Goal: Complete application form

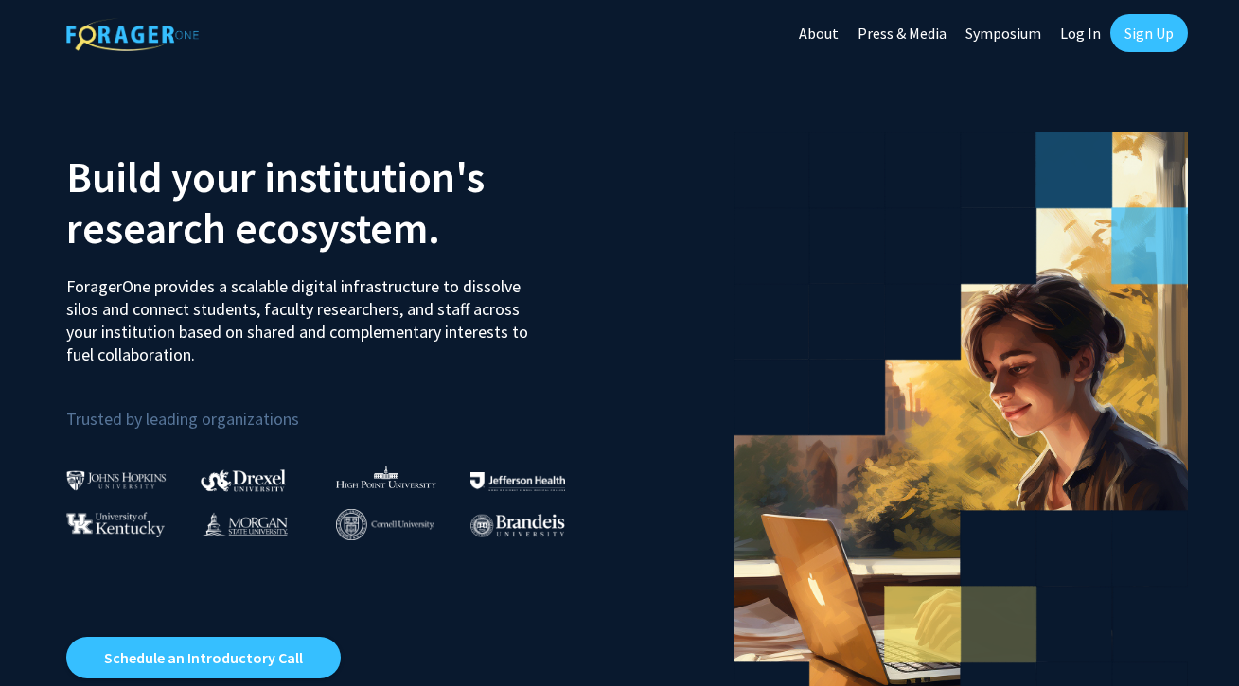
click at [1078, 30] on link "Log In" at bounding box center [1081, 33] width 60 height 66
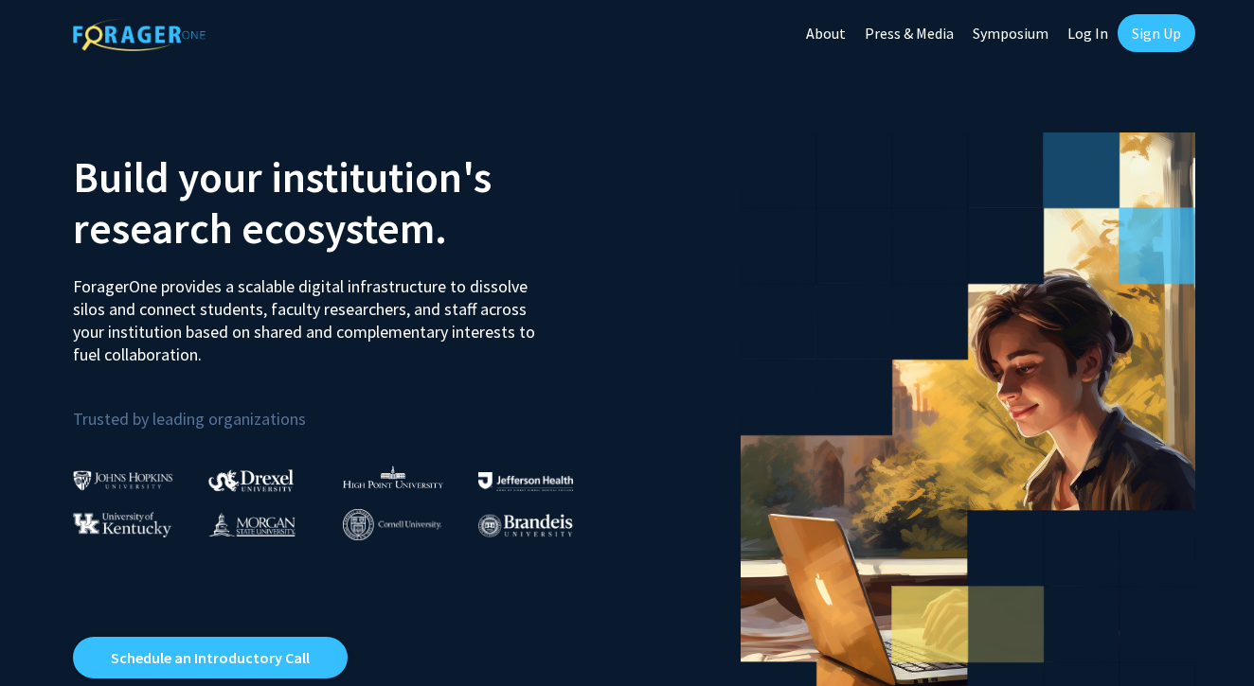
select select
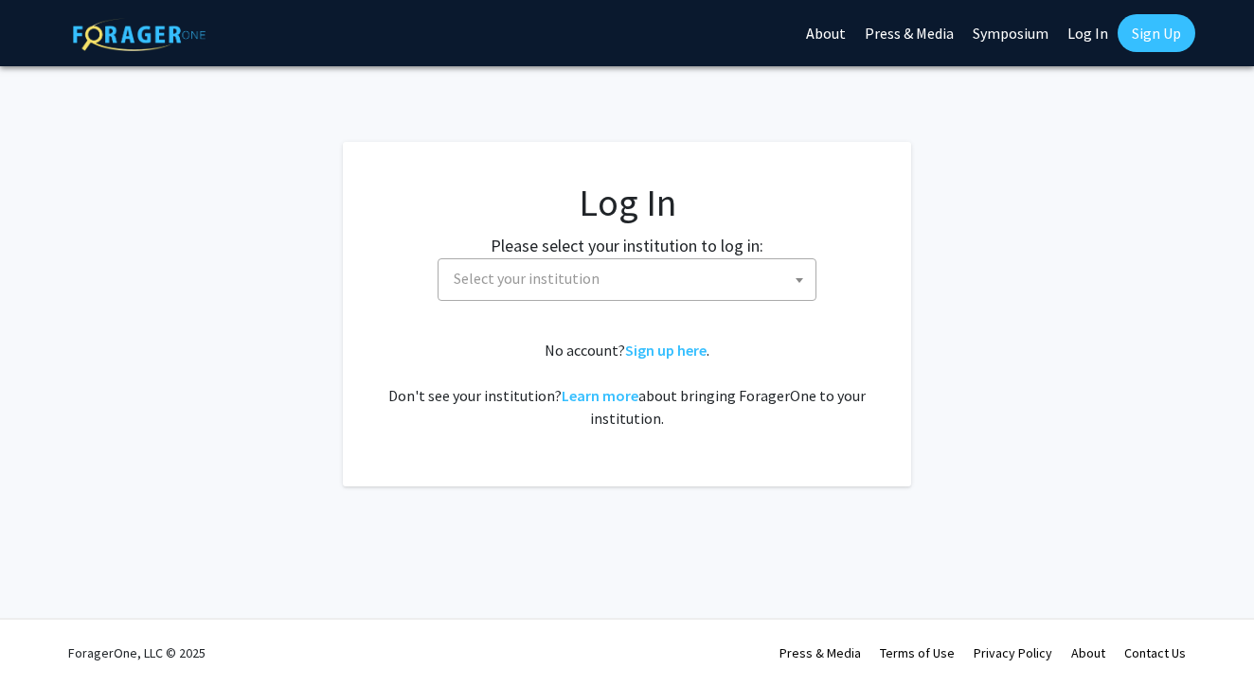
click at [667, 283] on span "Select your institution" at bounding box center [630, 278] width 369 height 39
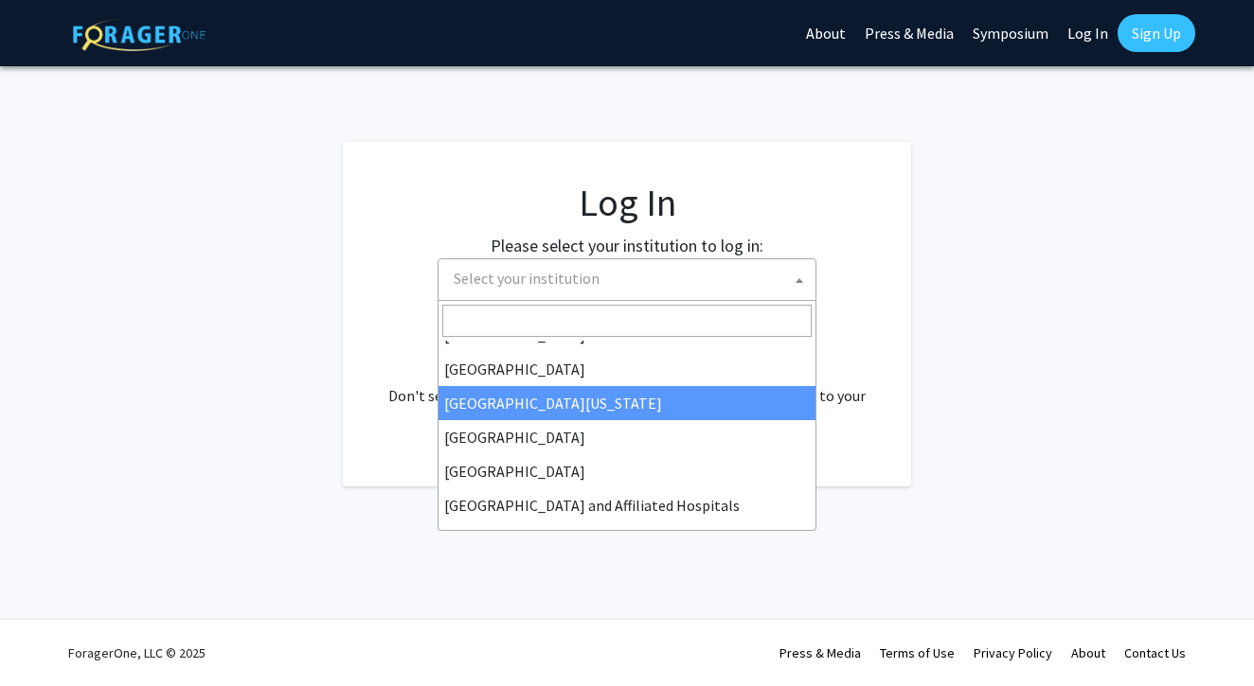
scroll to position [155, 0]
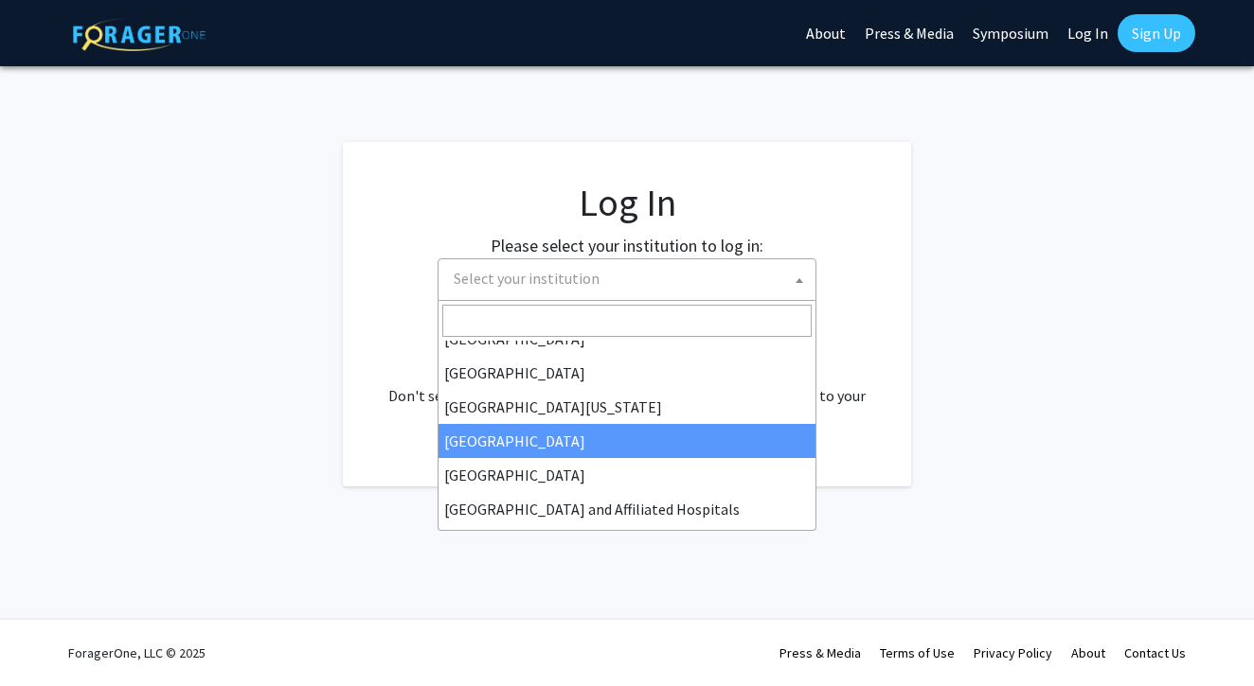
type input "k"
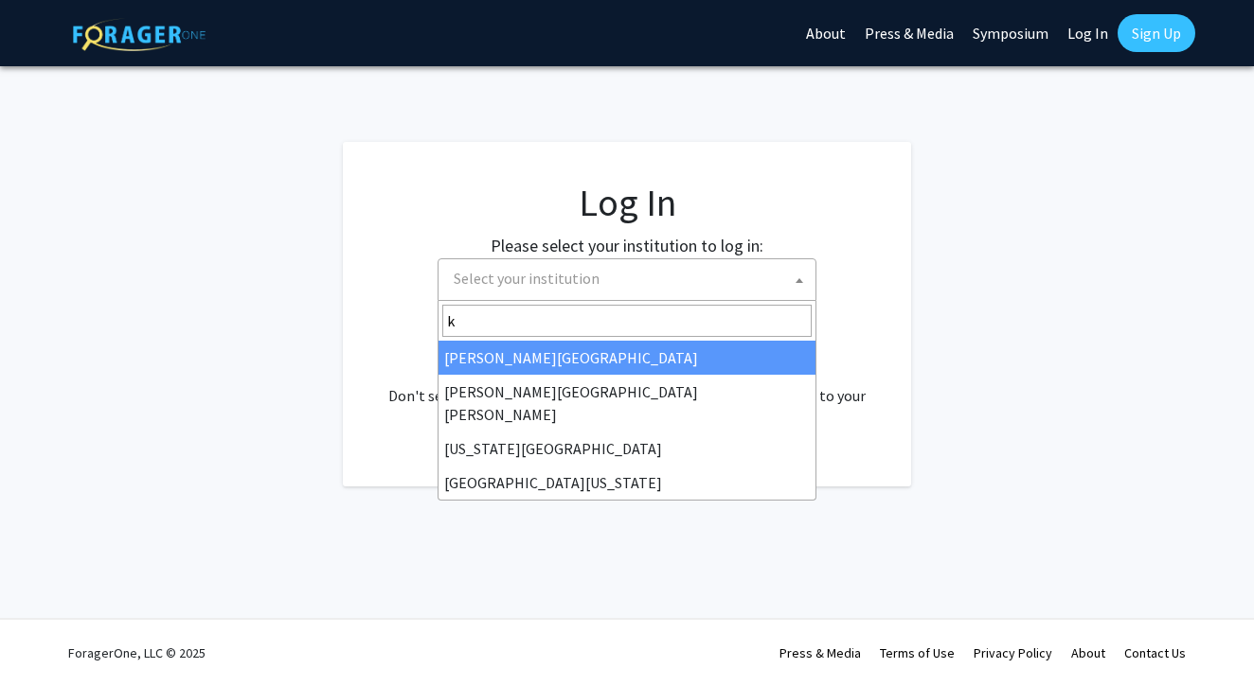
scroll to position [0, 0]
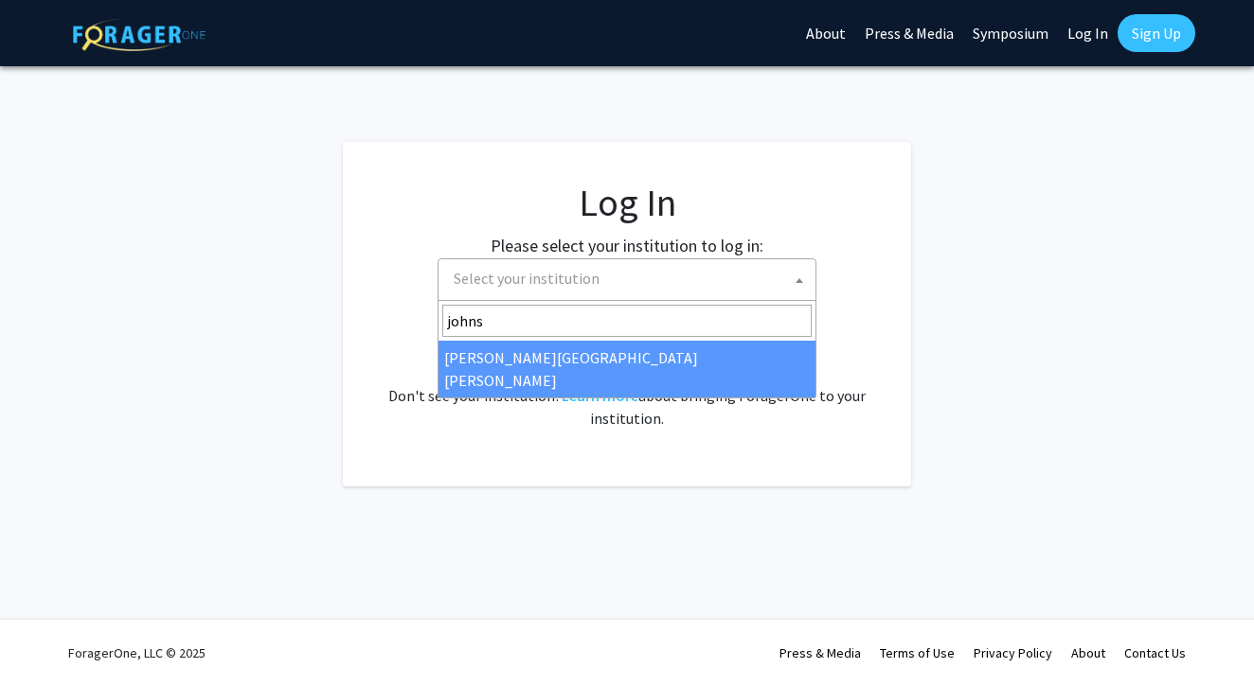
type input "johns"
select select "1"
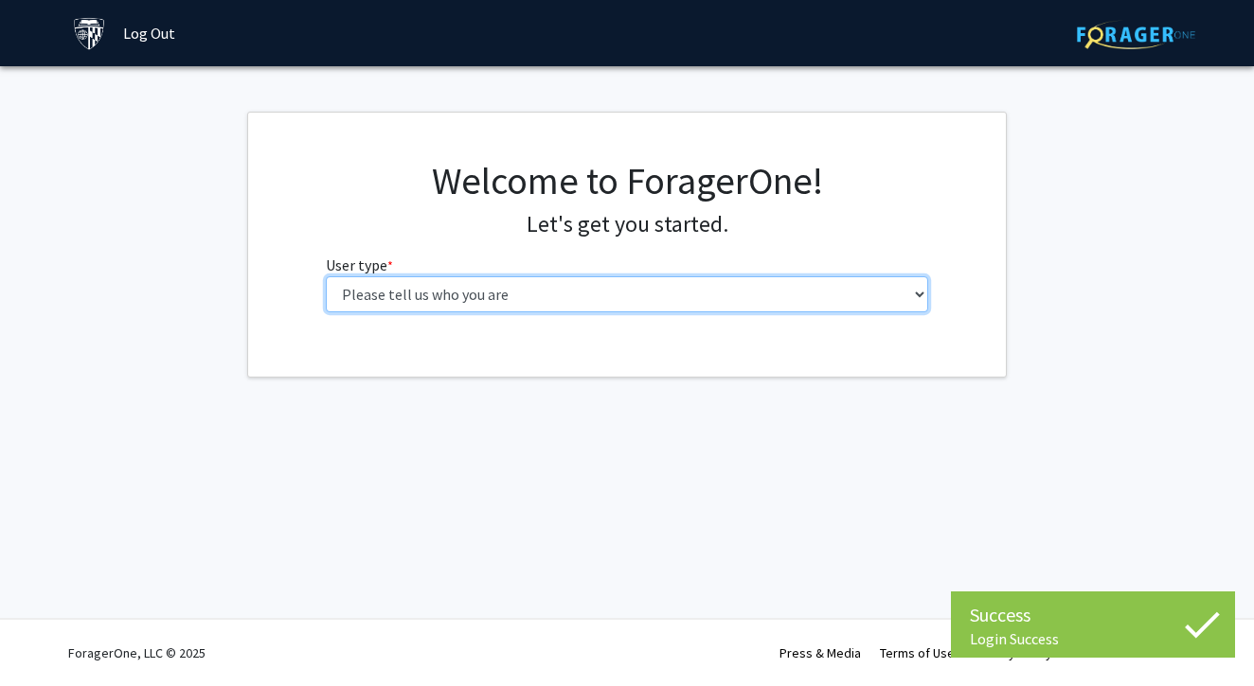
select select "1: undergrad"
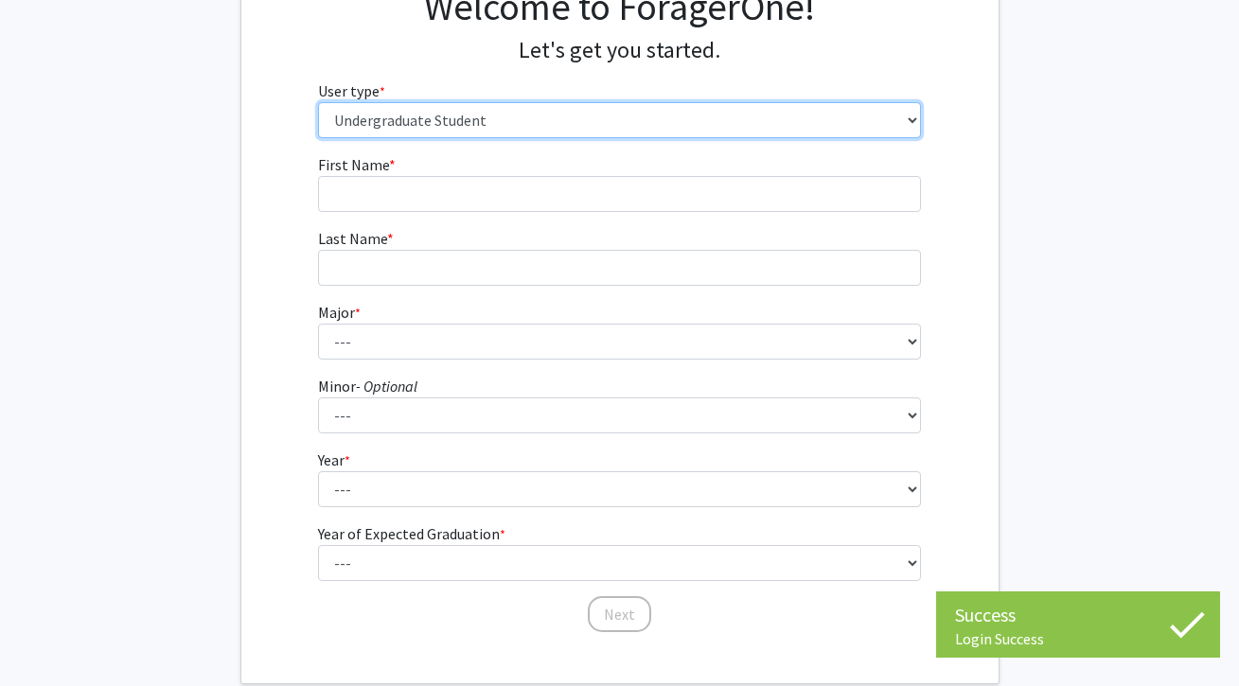
scroll to position [106, 0]
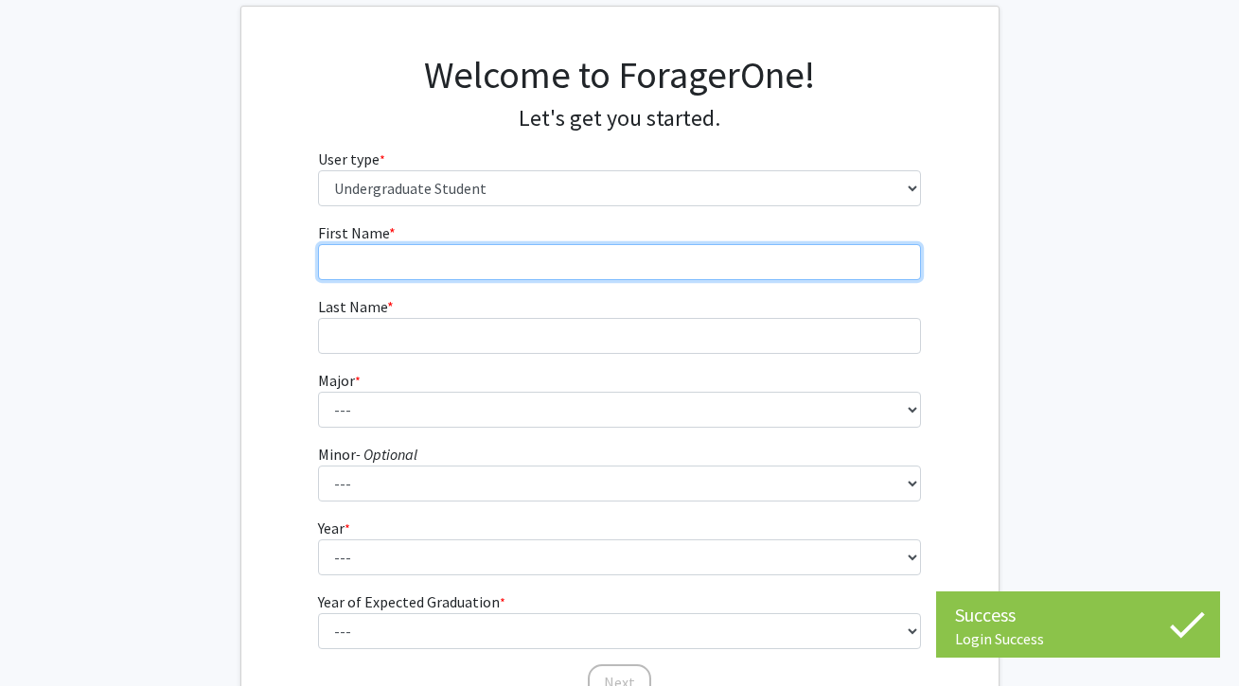
click at [792, 246] on input "First Name * required" at bounding box center [619, 262] width 603 height 36
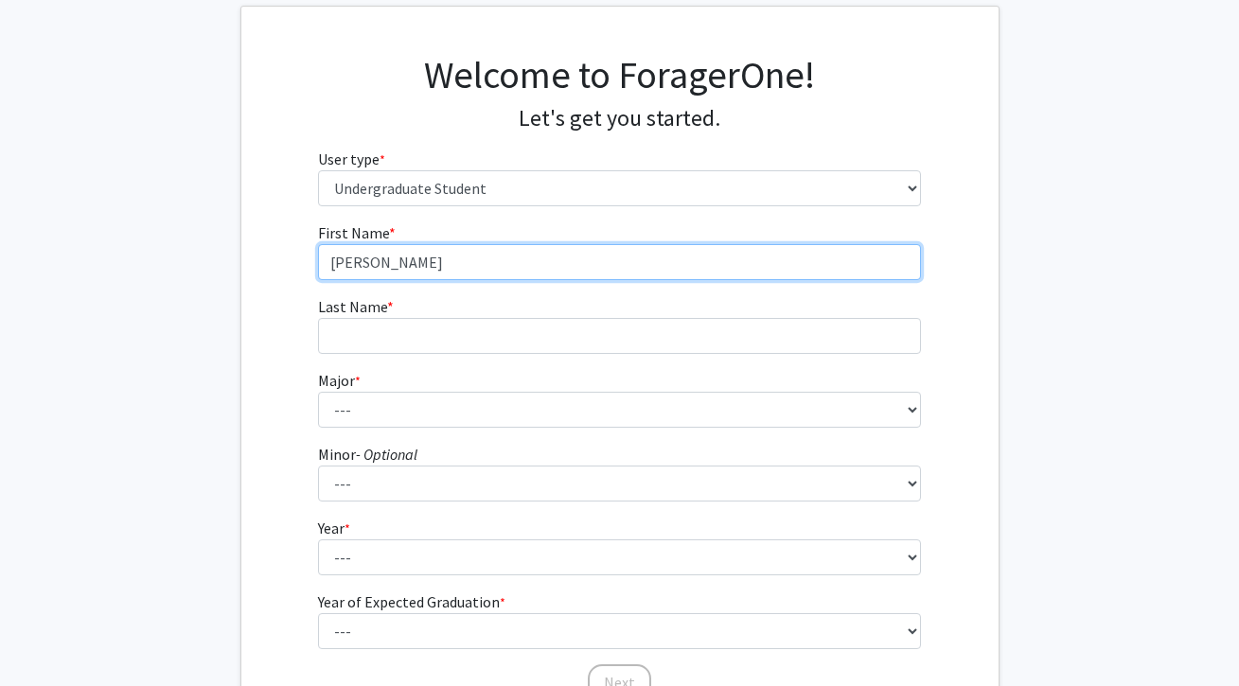
type input "Claire"
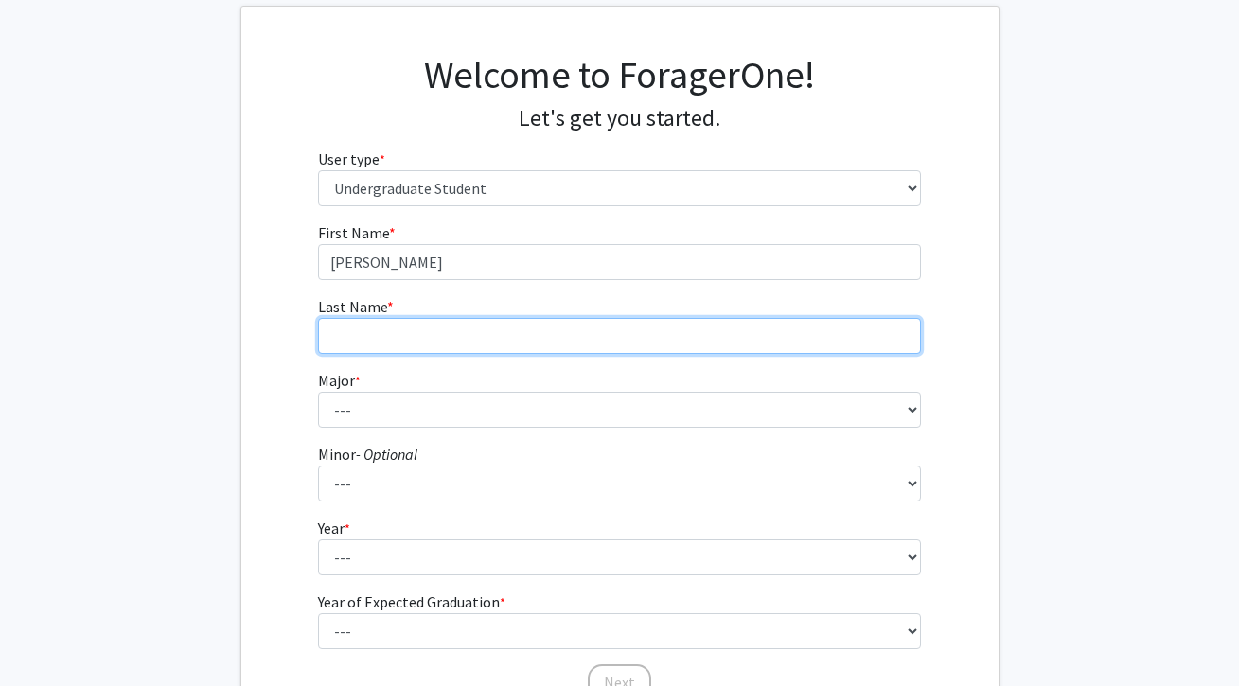
click at [703, 339] on input "Last Name * required" at bounding box center [619, 336] width 603 height 36
type input "Loftus"
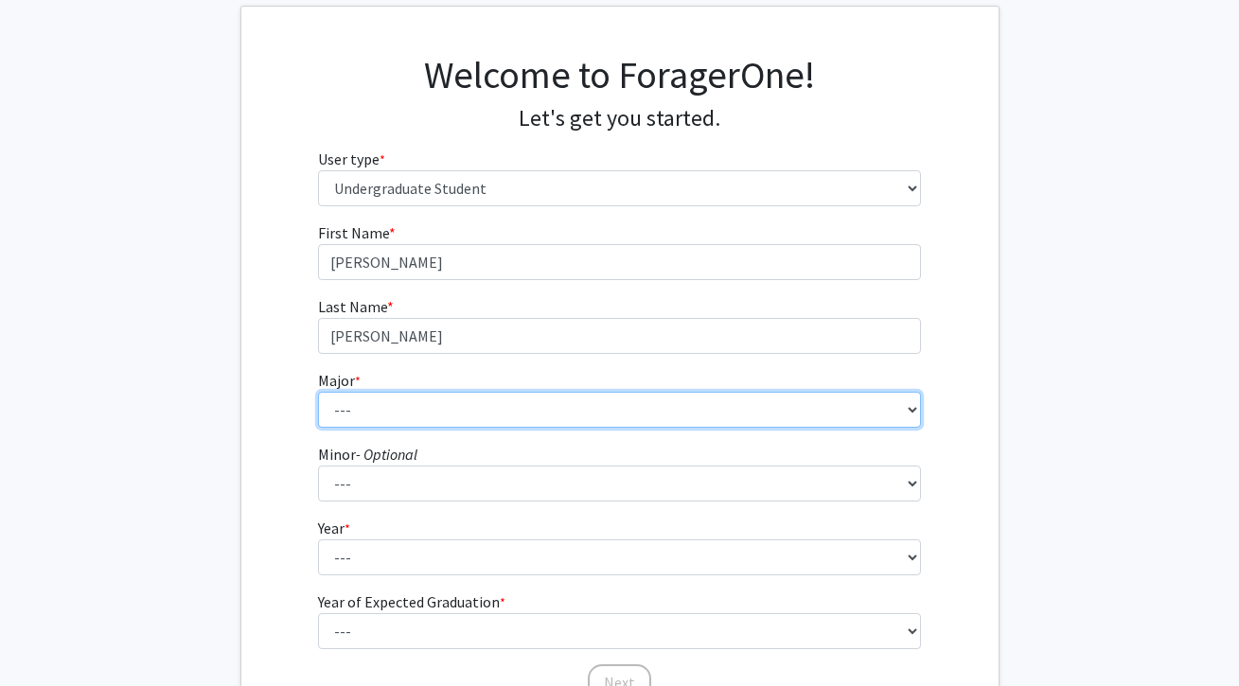
select select "51: 63"
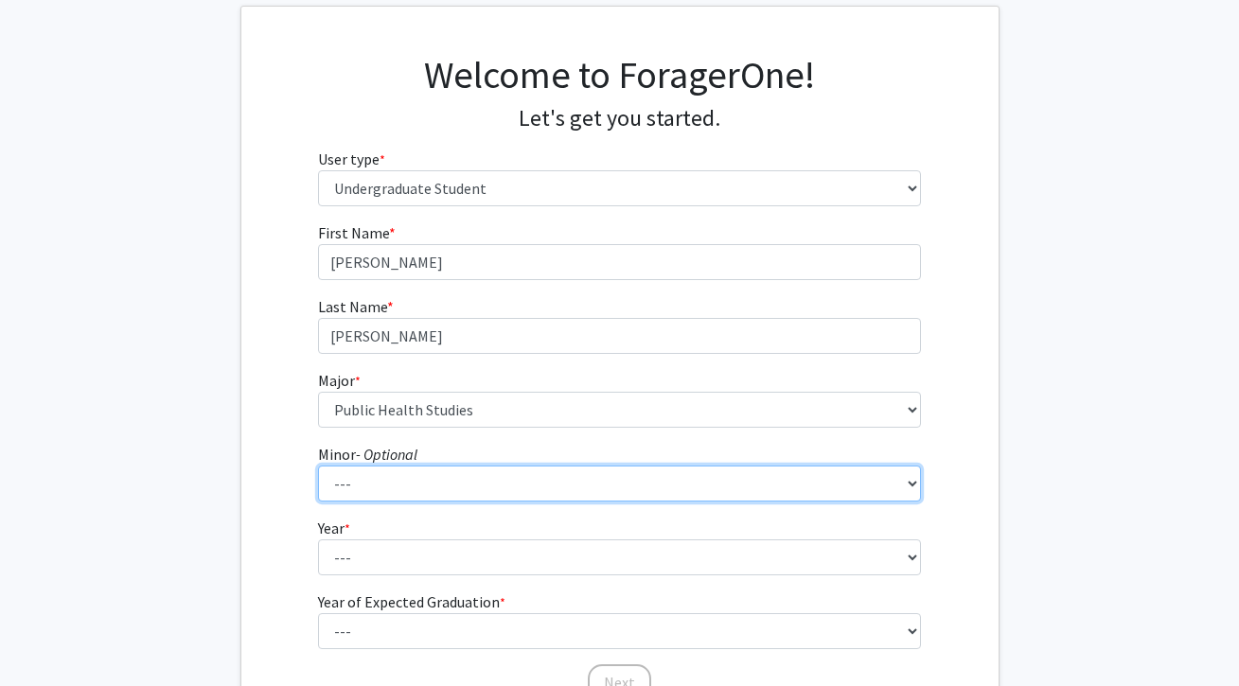
select select "5: 17"
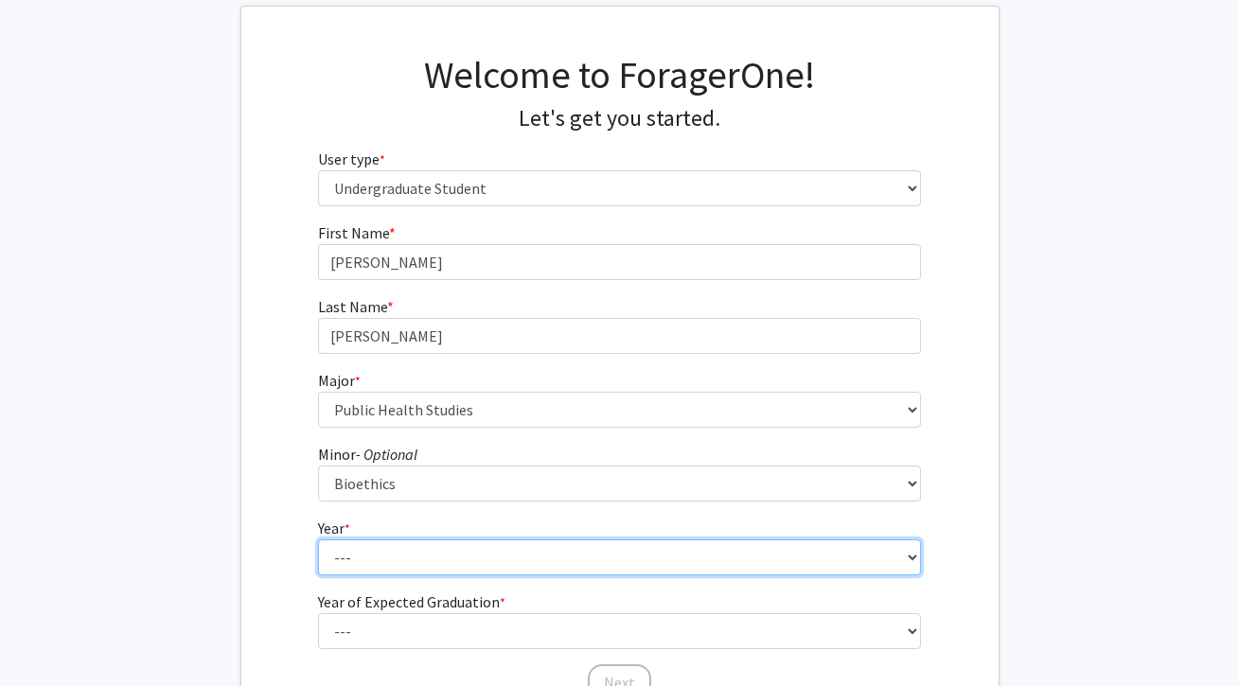
select select "1: first-year"
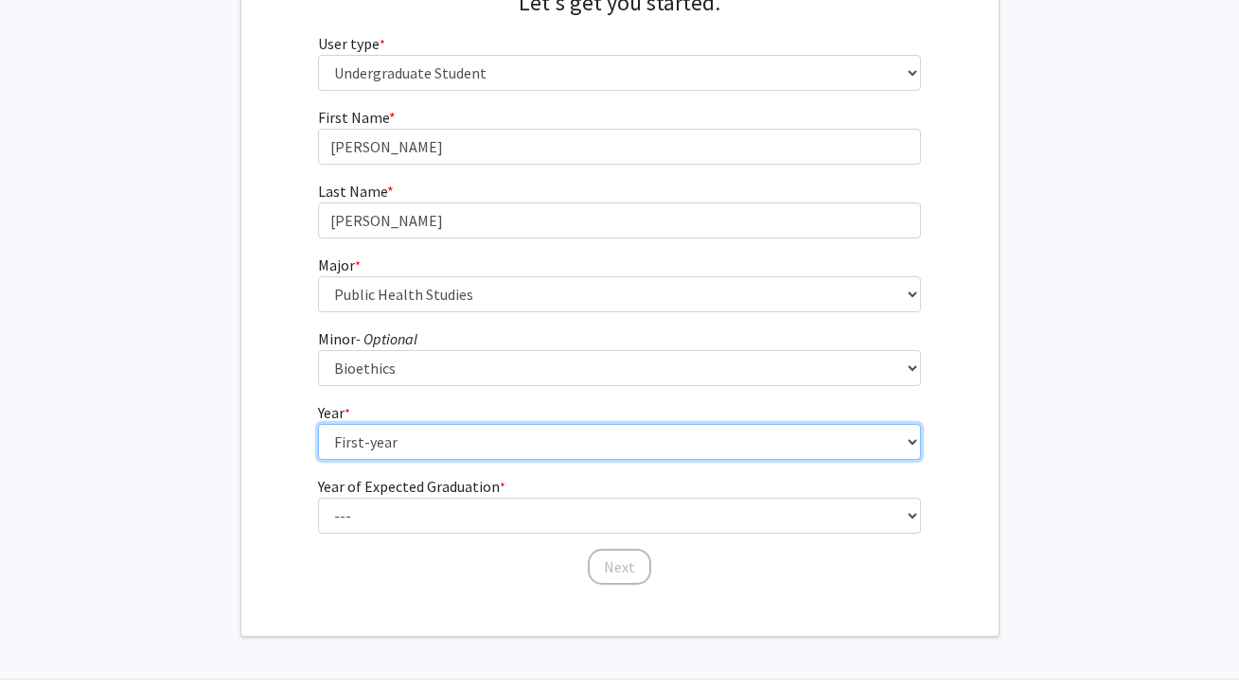
scroll to position [269, 0]
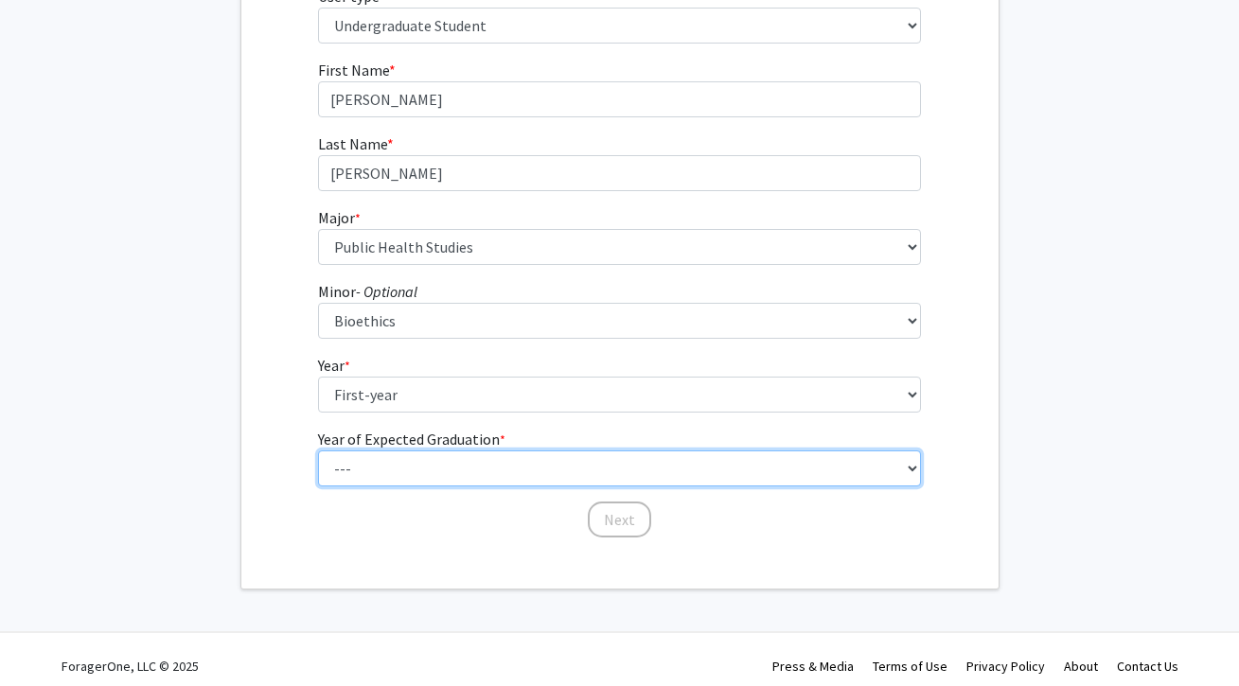
select select "5: 2029"
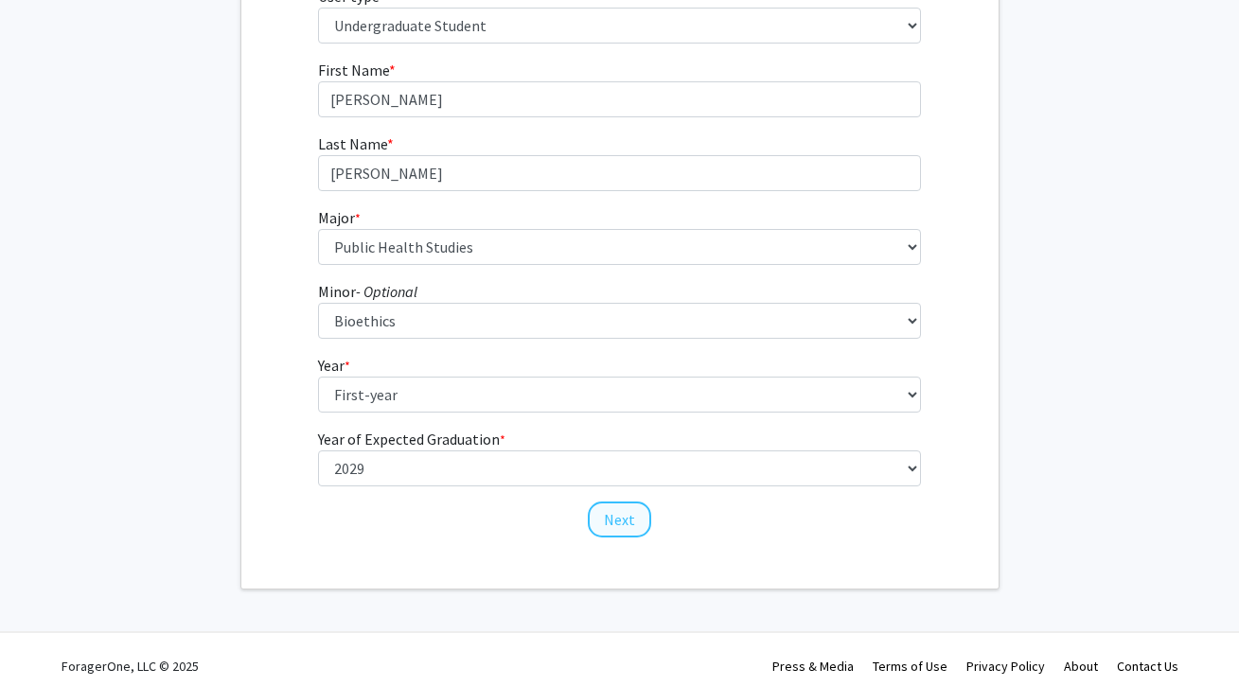
click at [626, 522] on button "Next" at bounding box center [619, 520] width 63 height 36
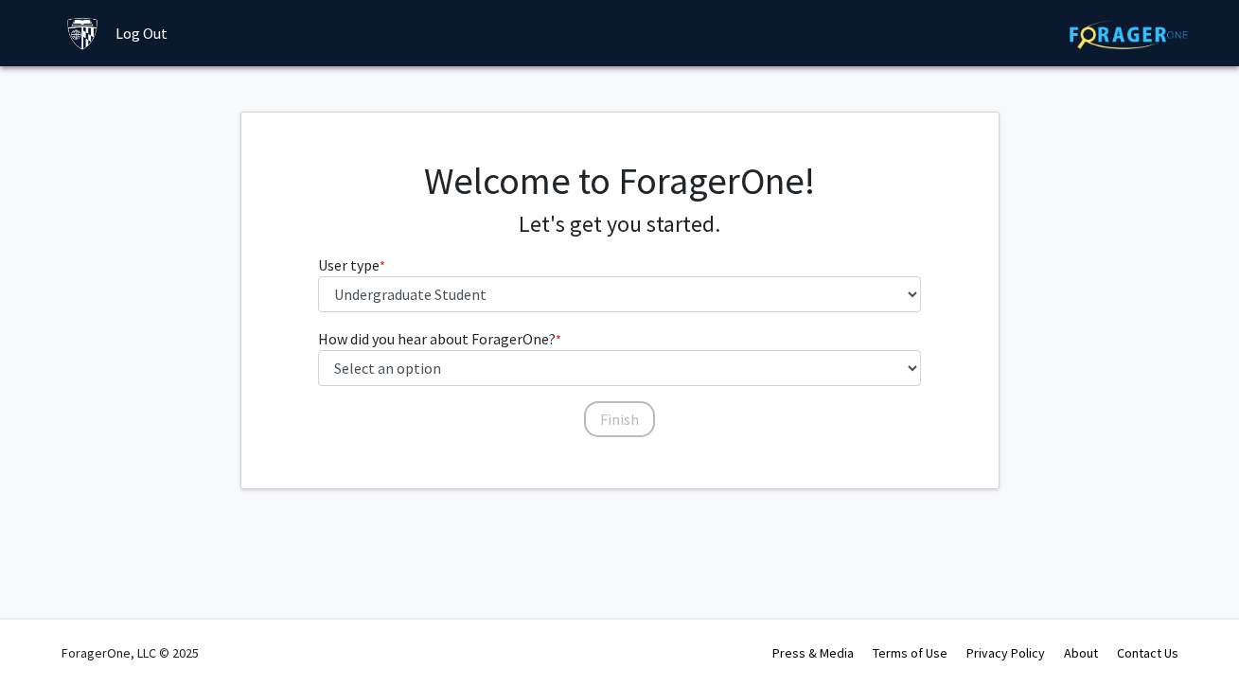
scroll to position [0, 0]
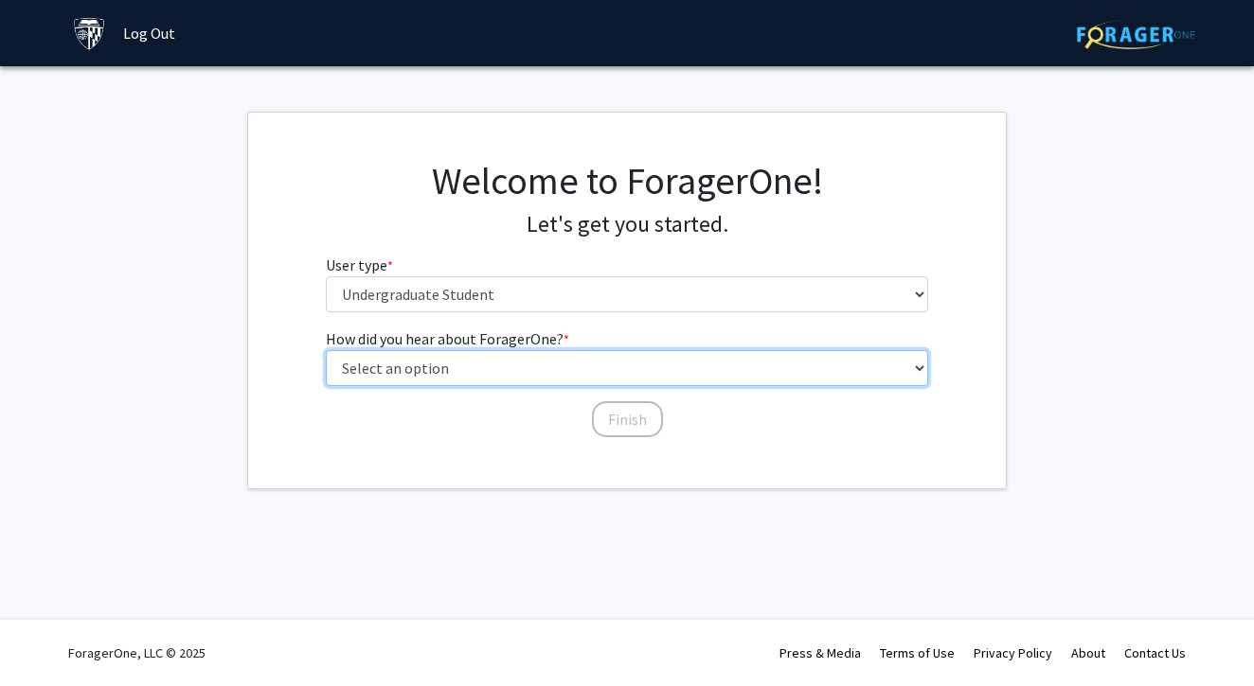
select select "2: faculty_recommendation"
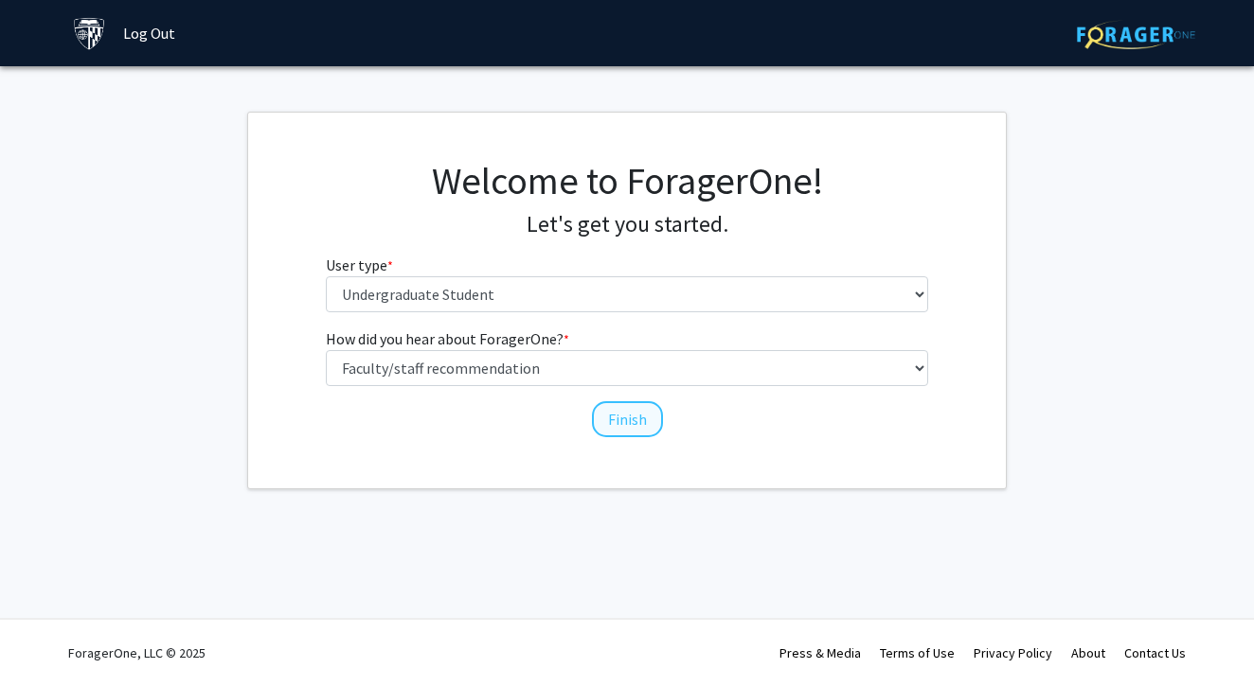
click at [626, 405] on button "Finish" at bounding box center [627, 419] width 71 height 36
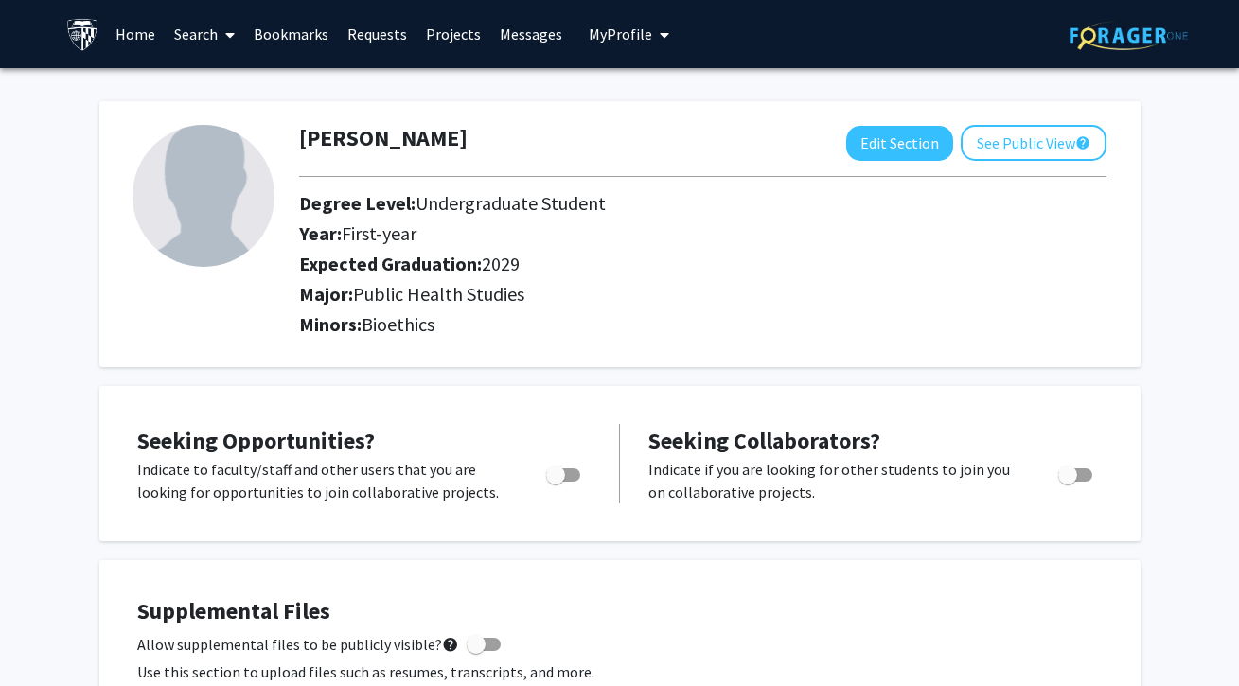
click at [1129, 33] on img at bounding box center [1129, 35] width 118 height 29
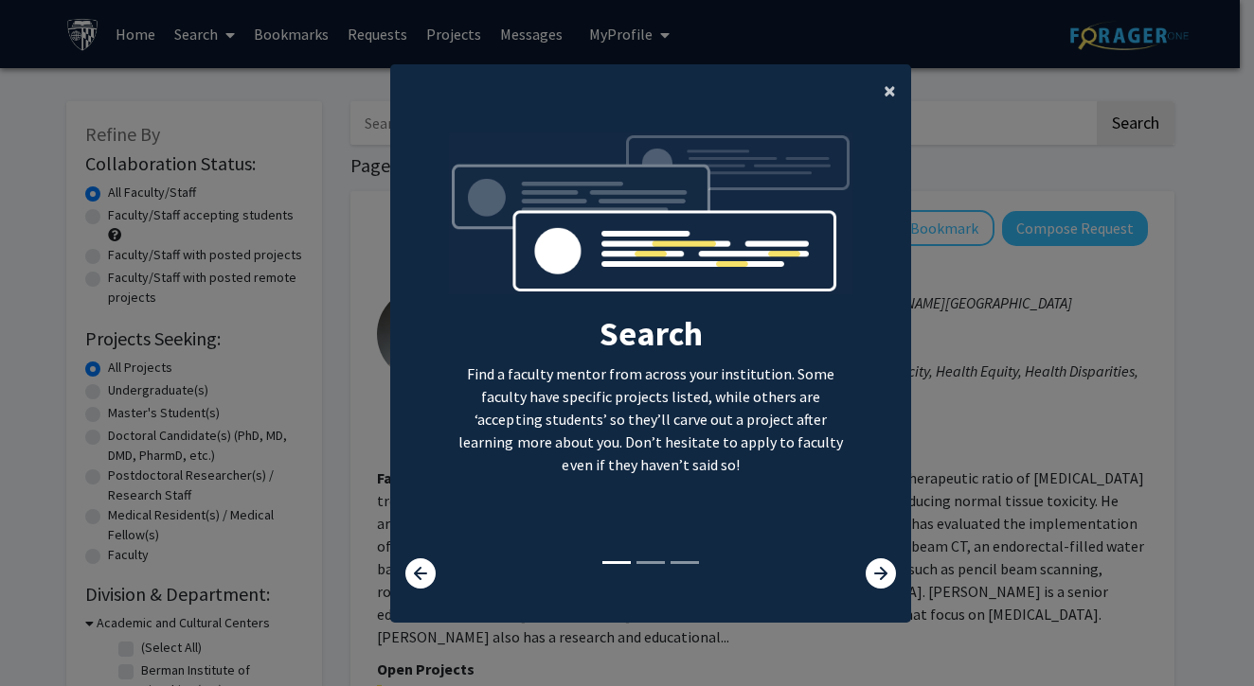
click at [883, 90] on span "×" at bounding box center [889, 90] width 12 height 29
